Goal: Information Seeking & Learning: Learn about a topic

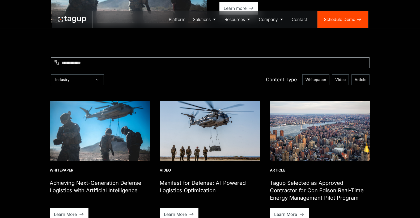
scroll to position [143, 0]
click at [96, 79] on icon "Resources" at bounding box center [97, 80] width 4 height 4
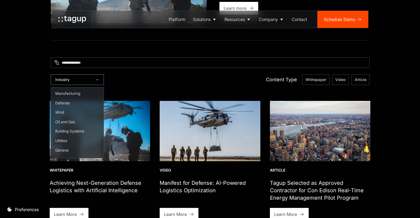
click at [96, 79] on icon "Resources" at bounding box center [97, 80] width 4 height 4
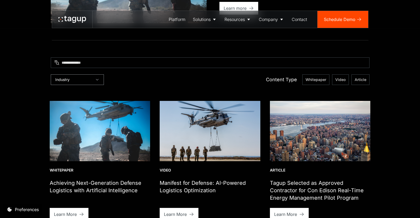
click at [97, 81] on icon "Resources" at bounding box center [97, 80] width 4 height 4
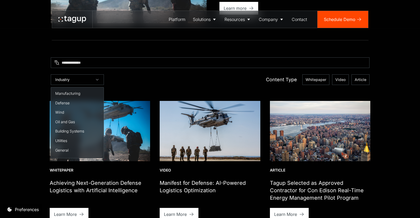
click at [149, 85] on div at bounding box center [210, 91] width 319 height 13
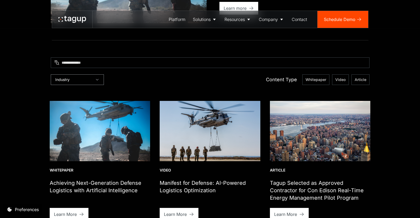
click at [99, 79] on div "Industry" at bounding box center [77, 79] width 53 height 11
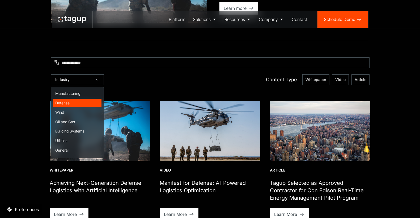
click at [85, 101] on div "Defense" at bounding box center [77, 102] width 44 height 5
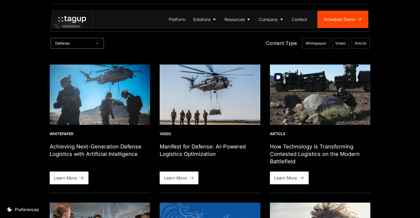
scroll to position [174, 0]
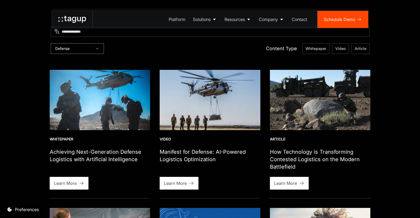
click at [86, 49] on div "Defense" at bounding box center [77, 48] width 53 height 11
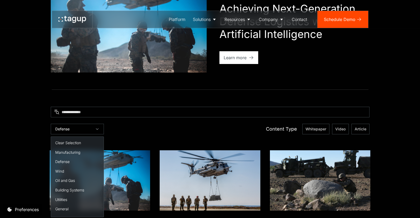
scroll to position [180, 0]
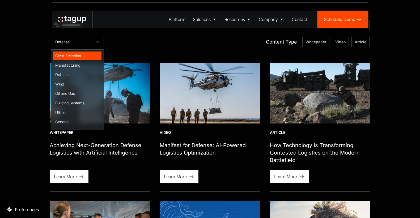
click at [74, 57] on div "Clear Selection" at bounding box center [77, 55] width 44 height 5
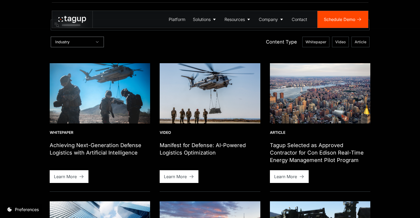
scroll to position [183, 0]
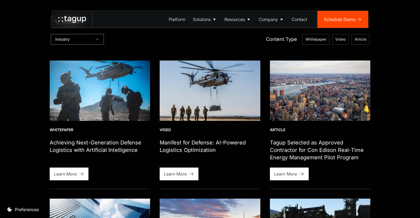
click at [92, 41] on div "Industry" at bounding box center [77, 39] width 53 height 11
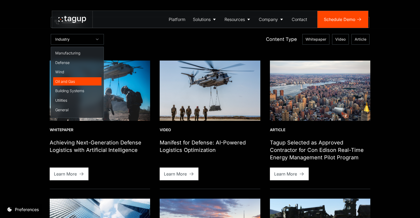
click at [85, 78] on link "Oil and Gas" at bounding box center [77, 81] width 48 height 9
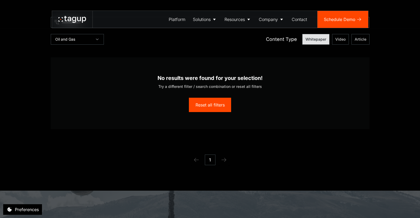
click at [315, 42] on span "Whitepaper" at bounding box center [316, 39] width 21 height 5
click at [309, 42] on label "Whitepaper" at bounding box center [315, 39] width 27 height 11
